Goal: Transaction & Acquisition: Purchase product/service

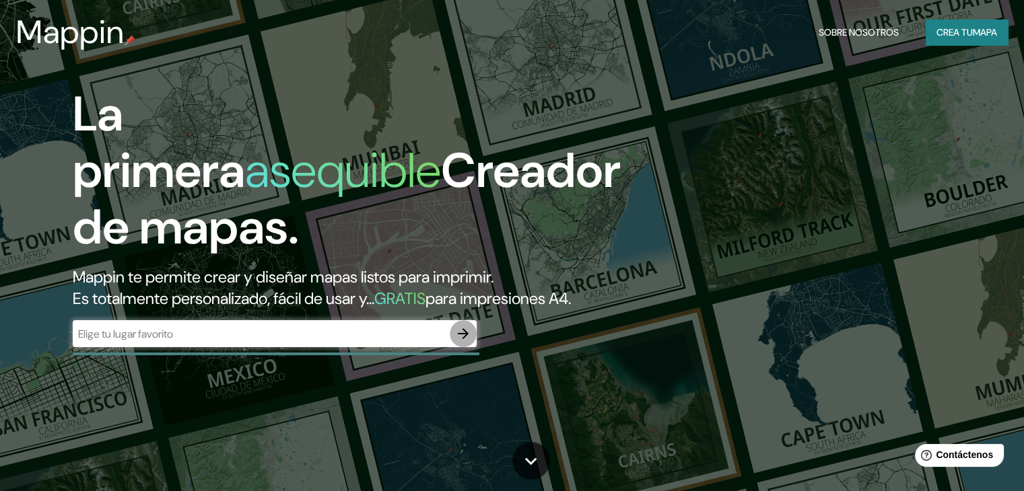
click at [459, 342] on icon "button" at bounding box center [463, 334] width 16 height 16
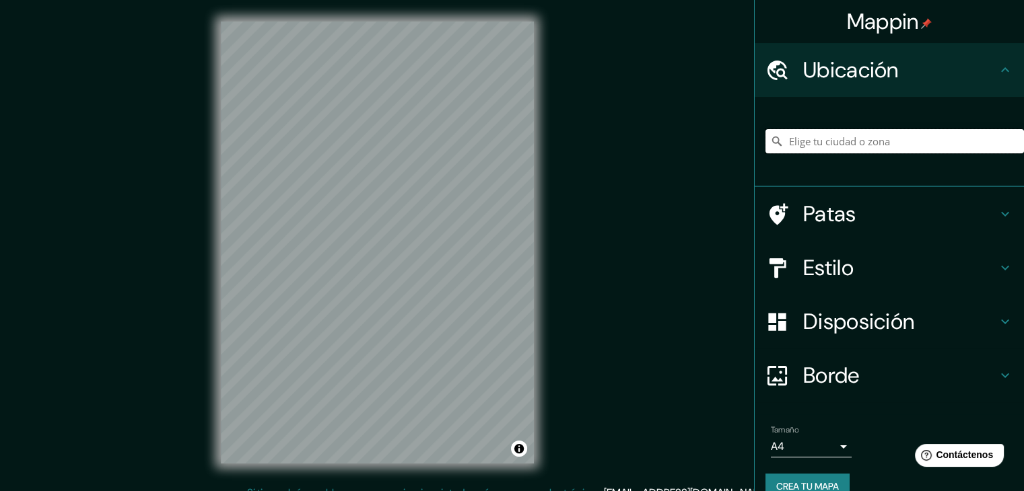
click at [924, 141] on input "Elige tu ciudad o zona" at bounding box center [894, 141] width 259 height 24
type input "[GEOGRAPHIC_DATA], [GEOGRAPHIC_DATA], [GEOGRAPHIC_DATA]"
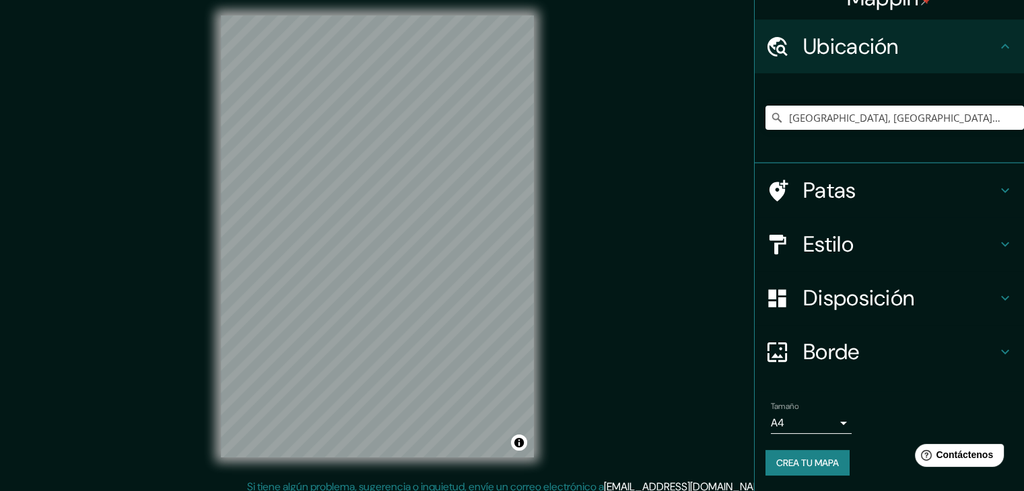
scroll to position [15, 0]
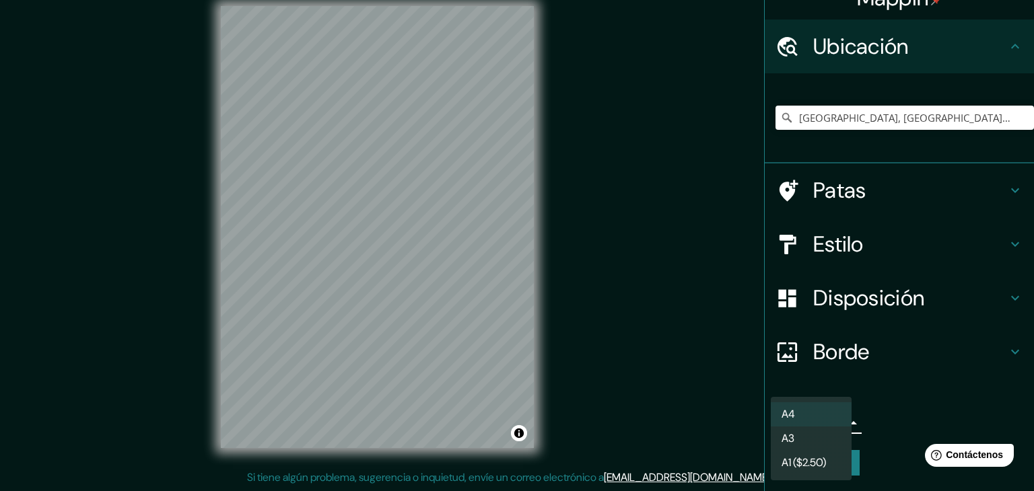
click at [832, 418] on body "Mappin Ubicación [GEOGRAPHIC_DATA], [GEOGRAPHIC_DATA], [GEOGRAPHIC_DATA] [GEOGR…" at bounding box center [517, 230] width 1034 height 491
click at [803, 442] on li "A3" at bounding box center [811, 439] width 81 height 25
type input "a4"
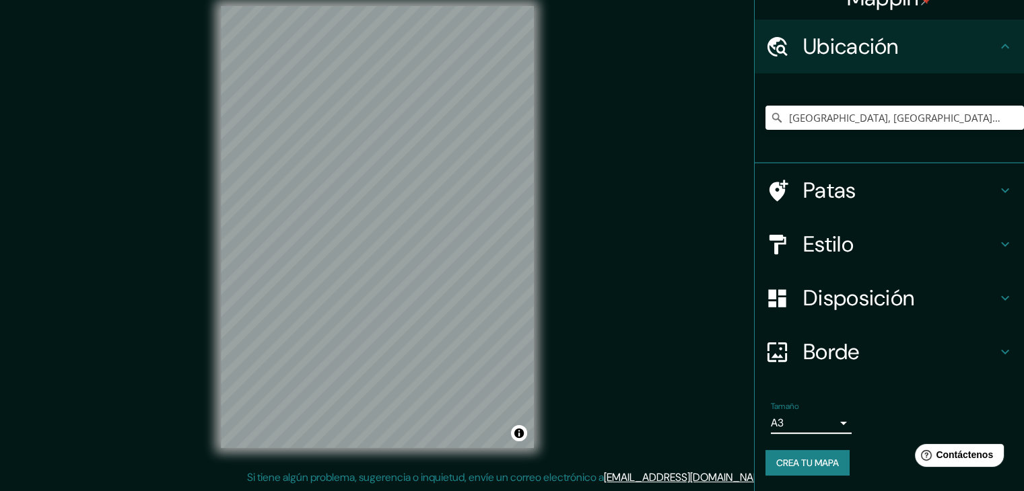
click at [879, 250] on h4 "Estilo" at bounding box center [900, 244] width 194 height 27
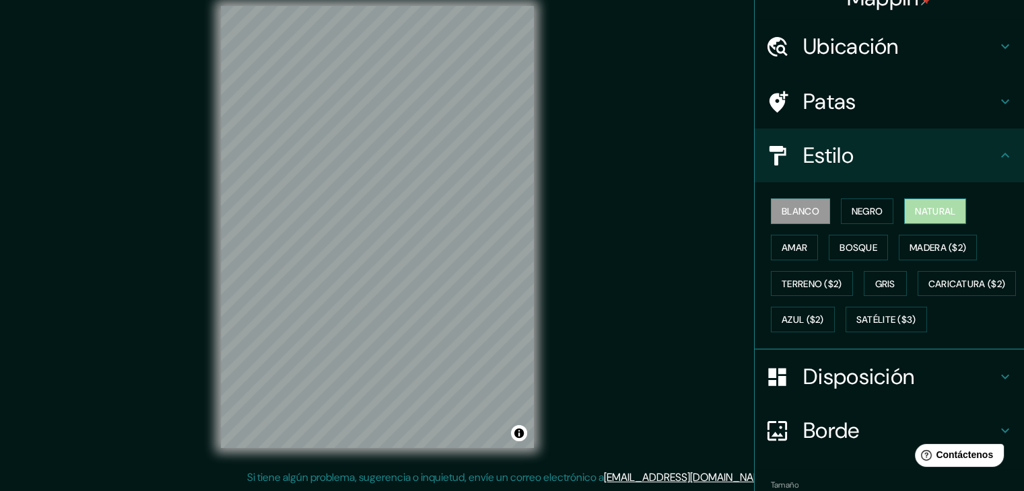
click at [916, 209] on font "Natural" at bounding box center [935, 211] width 40 height 12
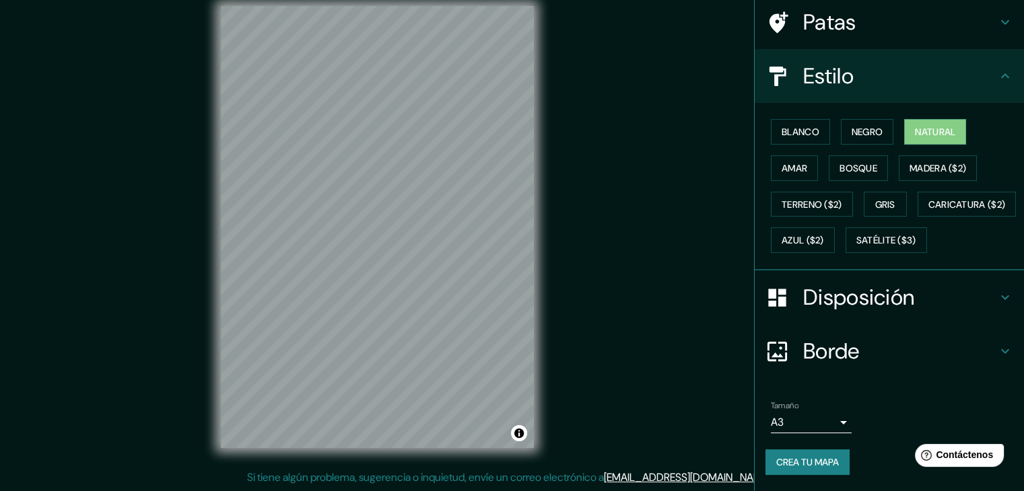
scroll to position [136, 0]
click at [781, 458] on font "Crea tu mapa" at bounding box center [807, 462] width 63 height 12
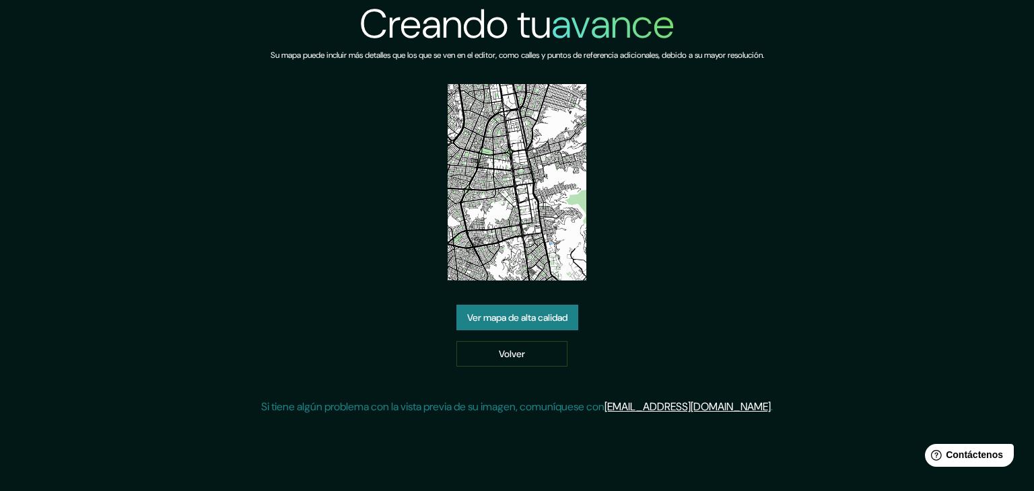
click at [516, 313] on font "Ver mapa de alta calidad" at bounding box center [517, 318] width 100 height 12
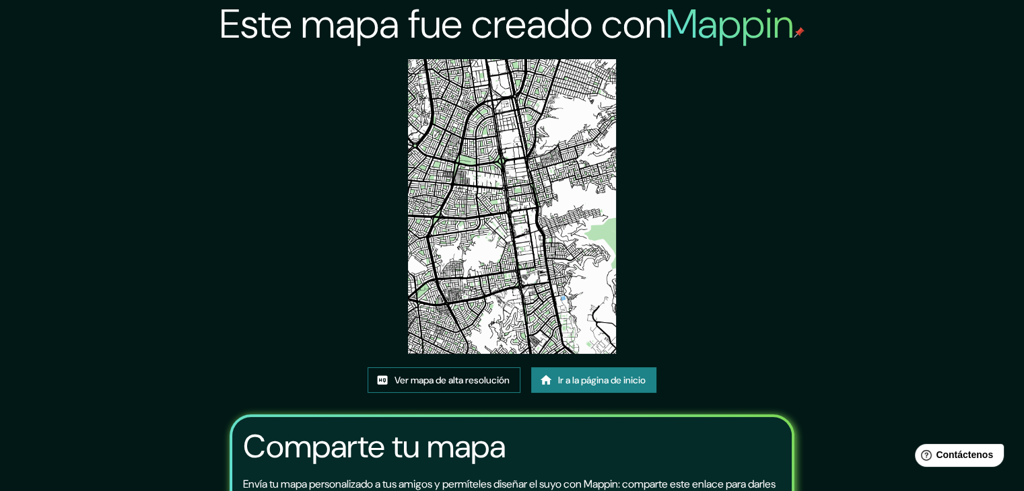
click at [442, 380] on font "Ver mapa de alta resolución" at bounding box center [452, 380] width 115 height 12
